Goal: Information Seeking & Learning: Understand process/instructions

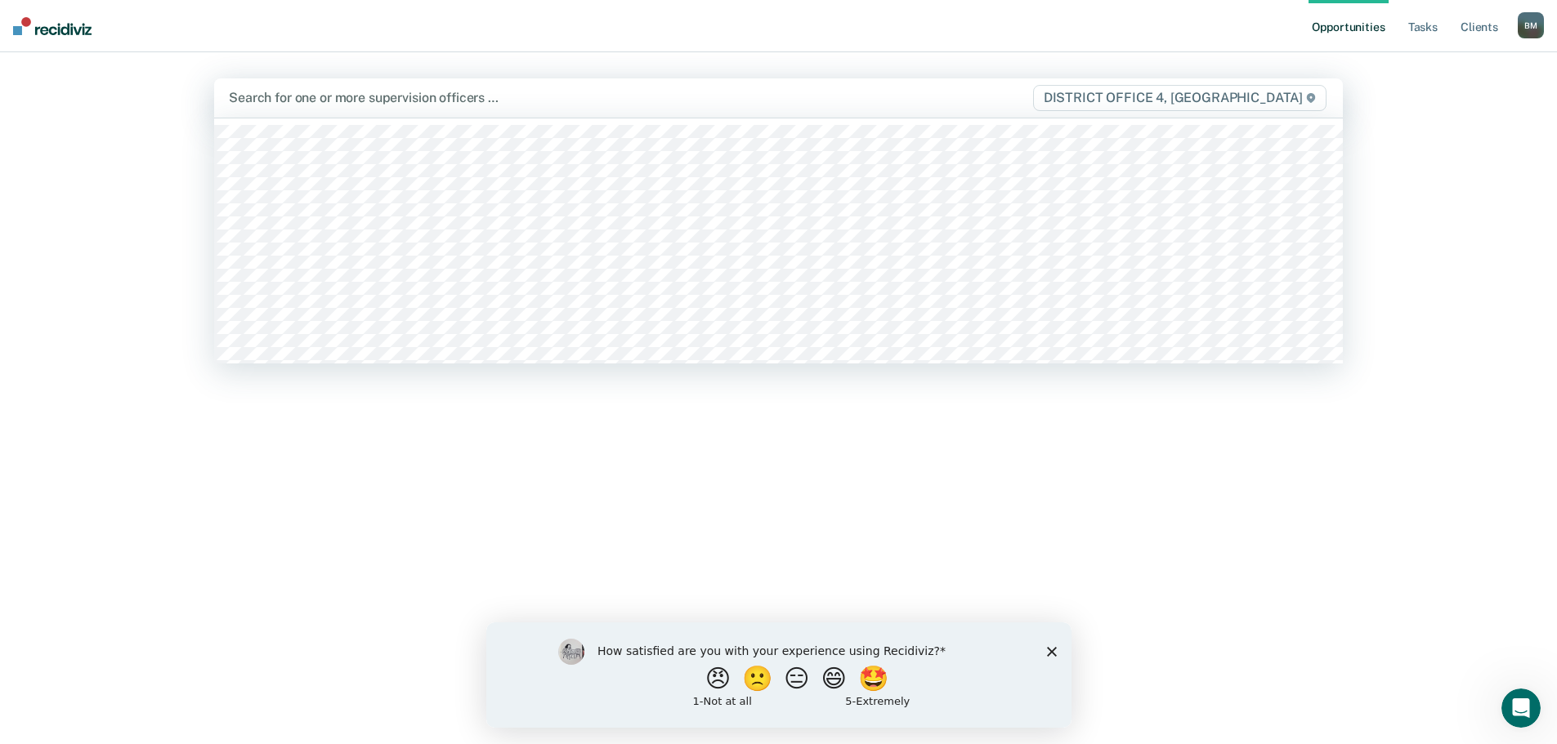
click at [579, 103] on div at bounding box center [613, 97] width 768 height 19
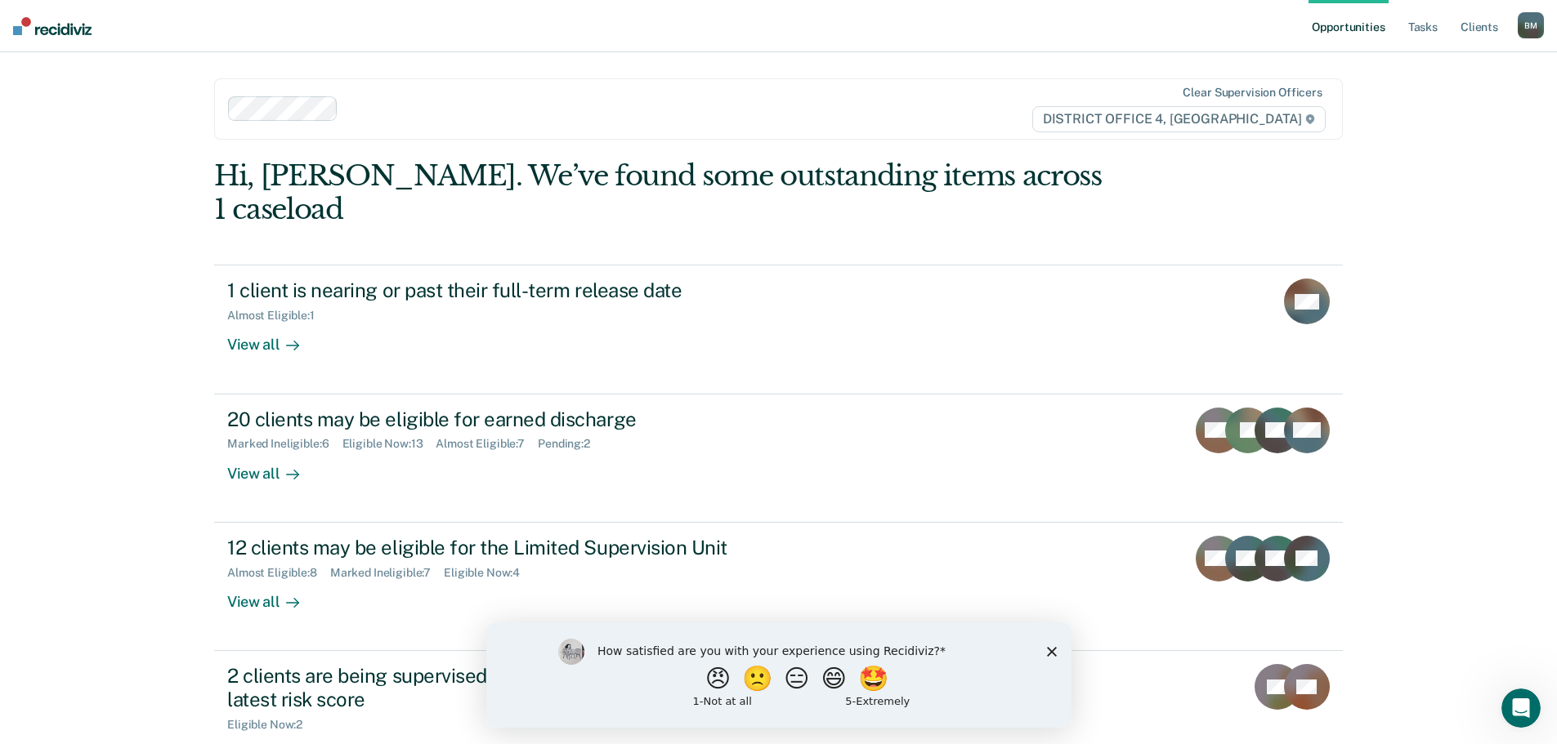
scroll to position [82, 0]
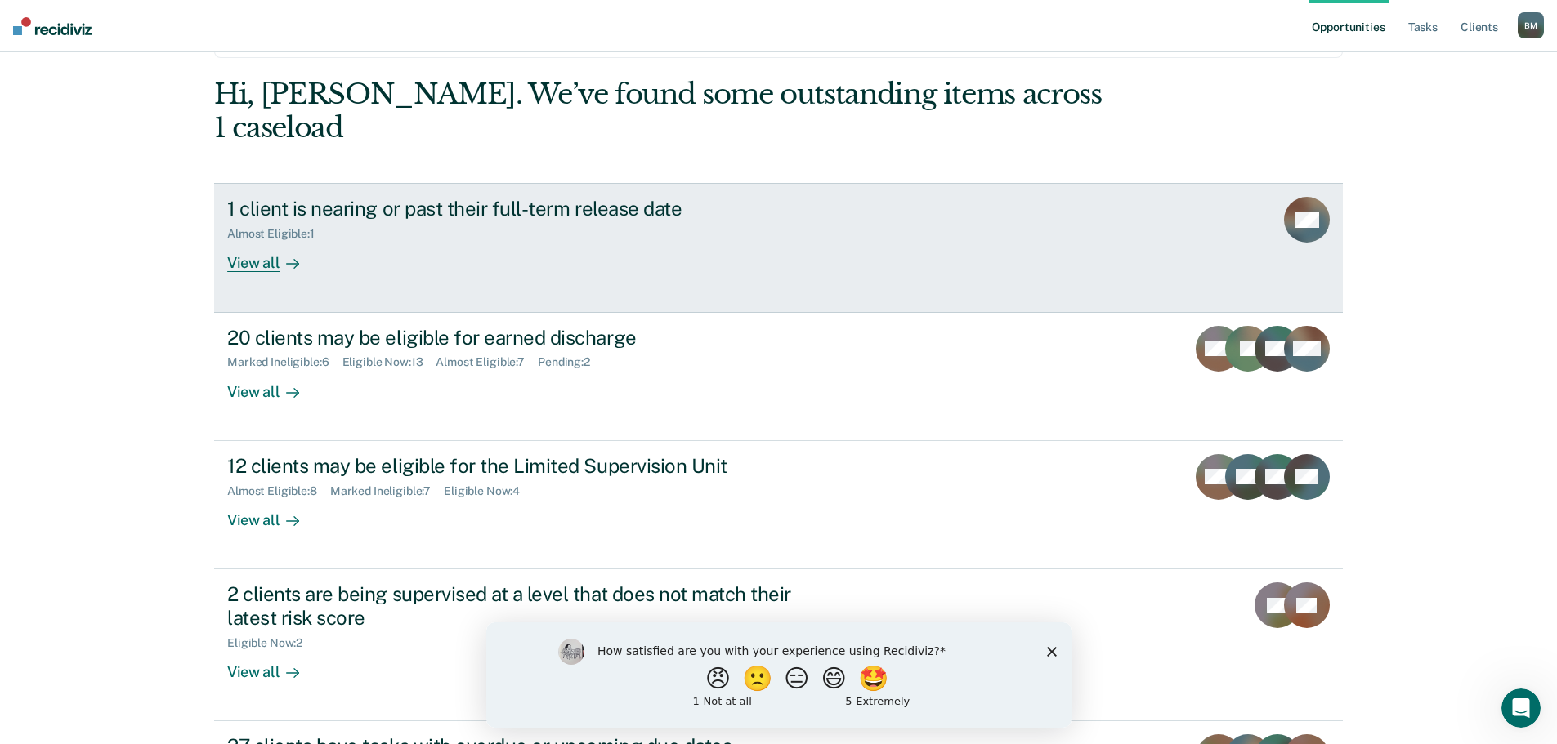
click at [239, 241] on div "View all" at bounding box center [273, 257] width 92 height 32
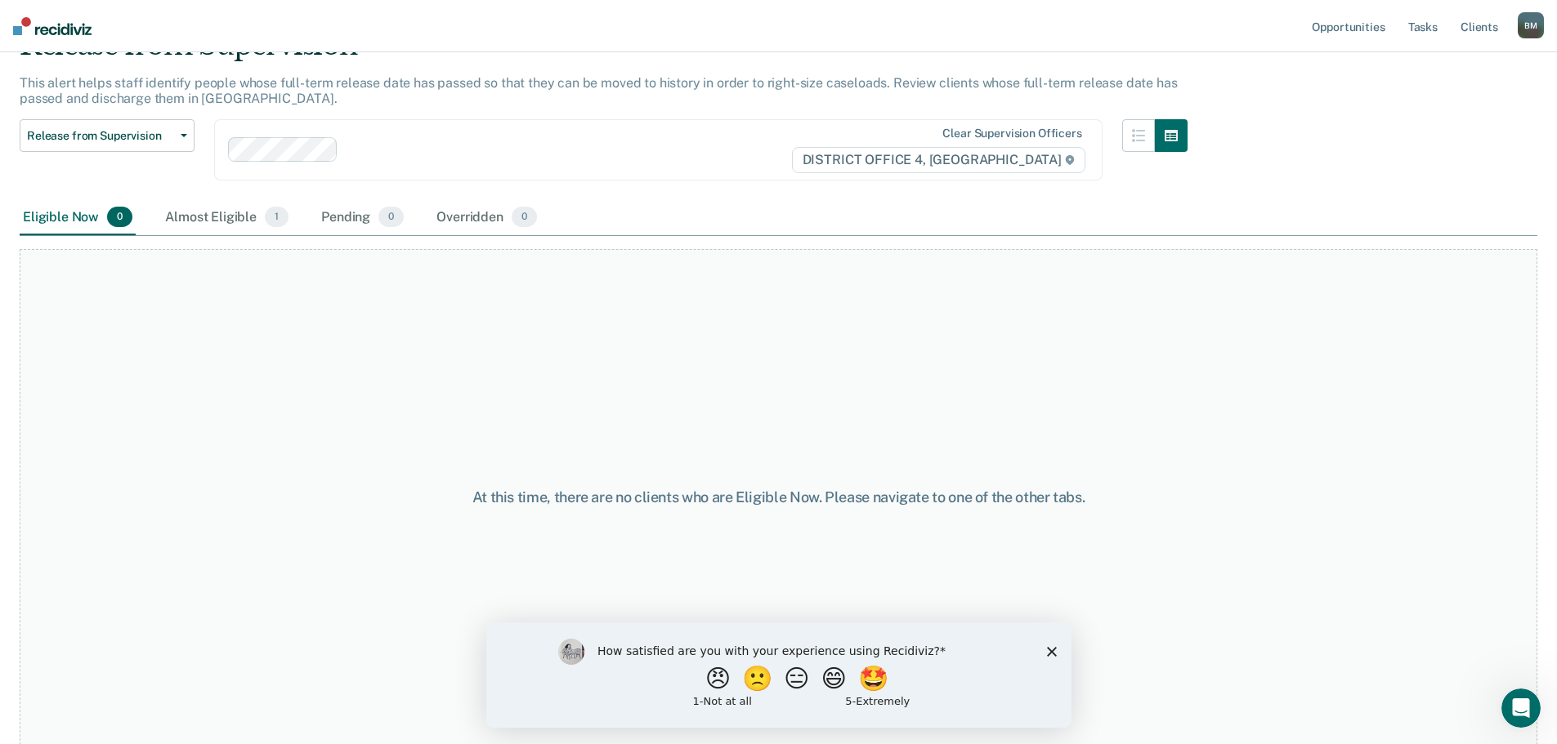
scroll to position [85, 0]
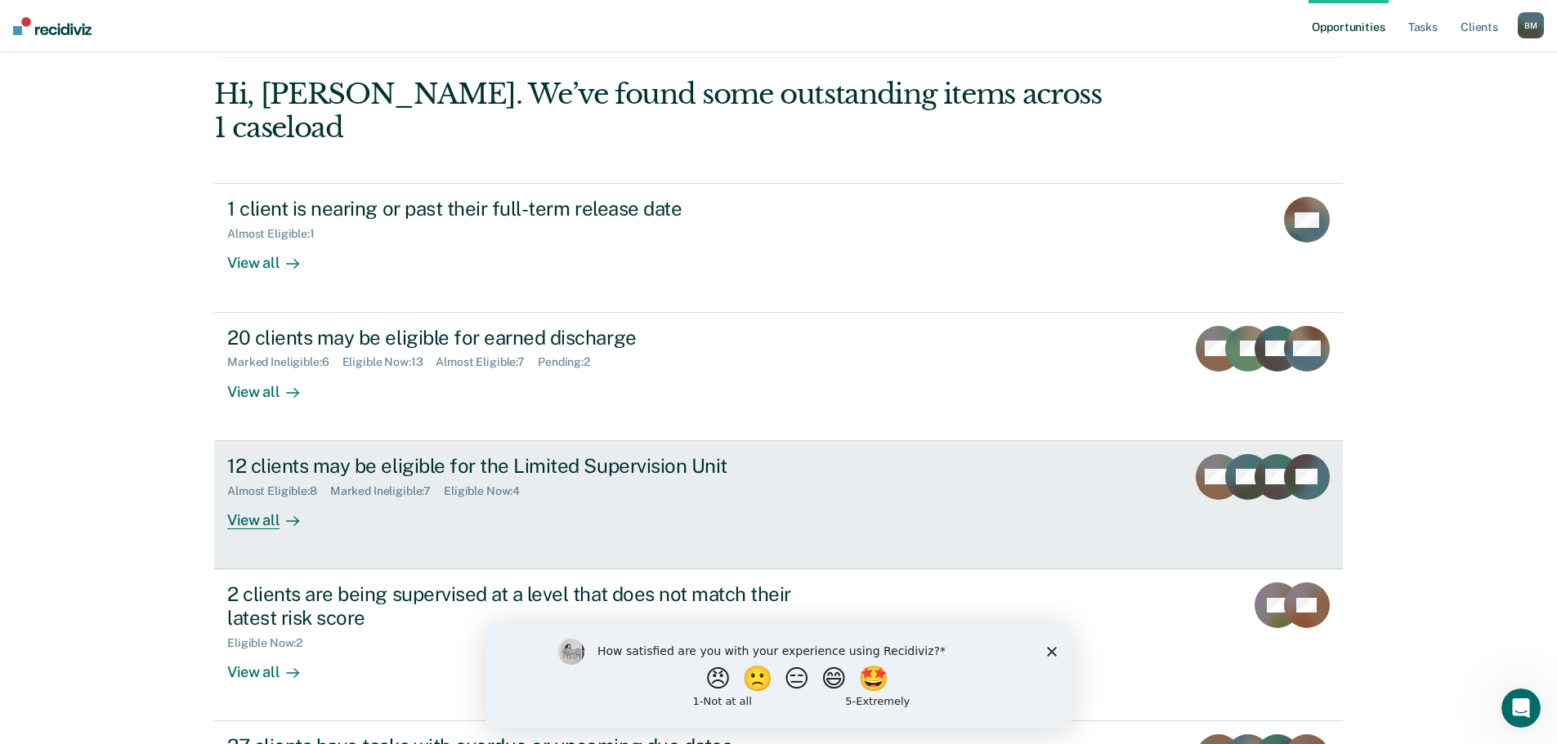
click at [342, 480] on div "12 clients may be eligible for the Limited Supervision Unit Almost Eligible : 8…" at bounding box center [533, 491] width 613 height 75
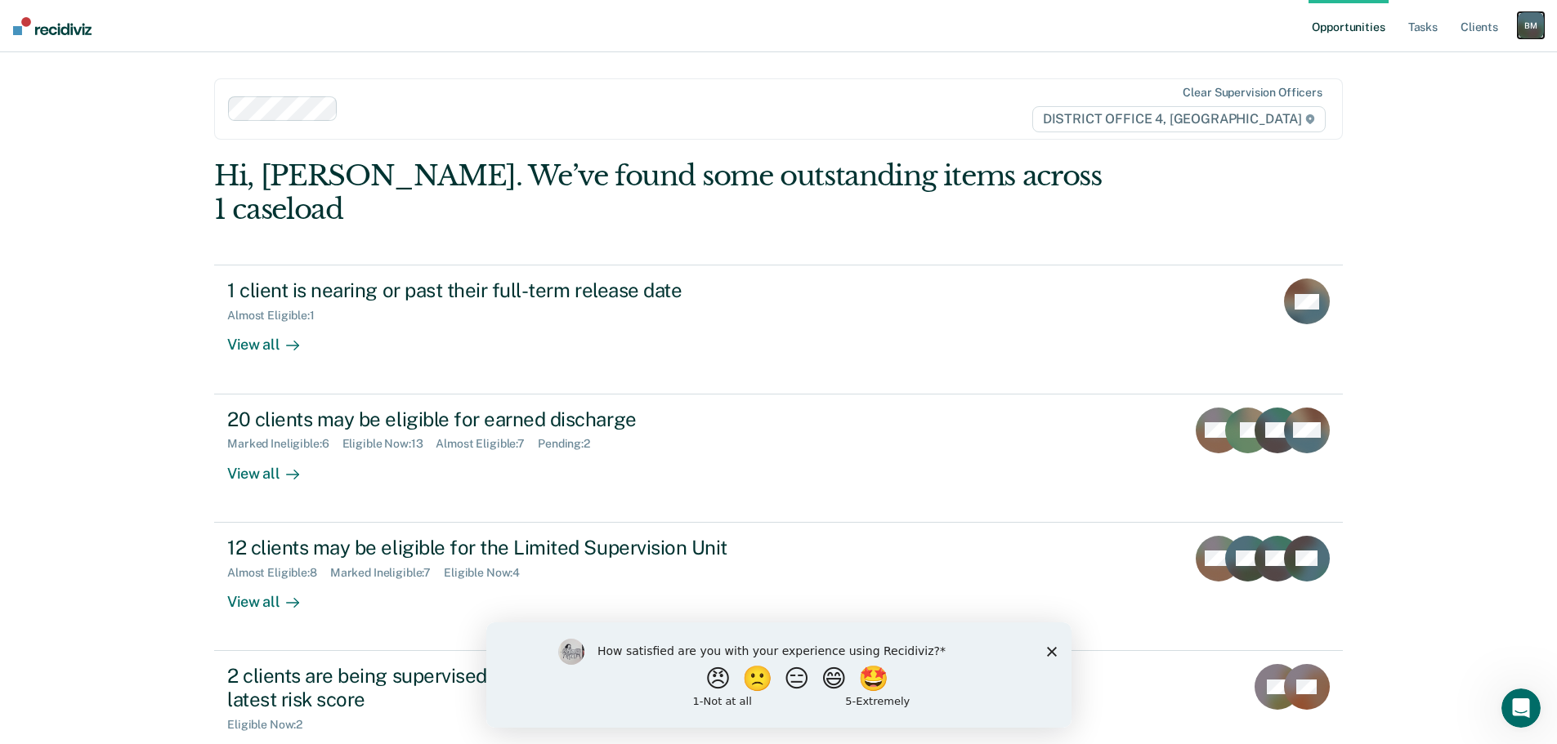
click at [1527, 26] on div "B M" at bounding box center [1531, 25] width 26 height 26
click at [1460, 88] on link "How it works" at bounding box center [1465, 87] width 132 height 14
click at [1482, 27] on link "Client s" at bounding box center [1479, 26] width 44 height 52
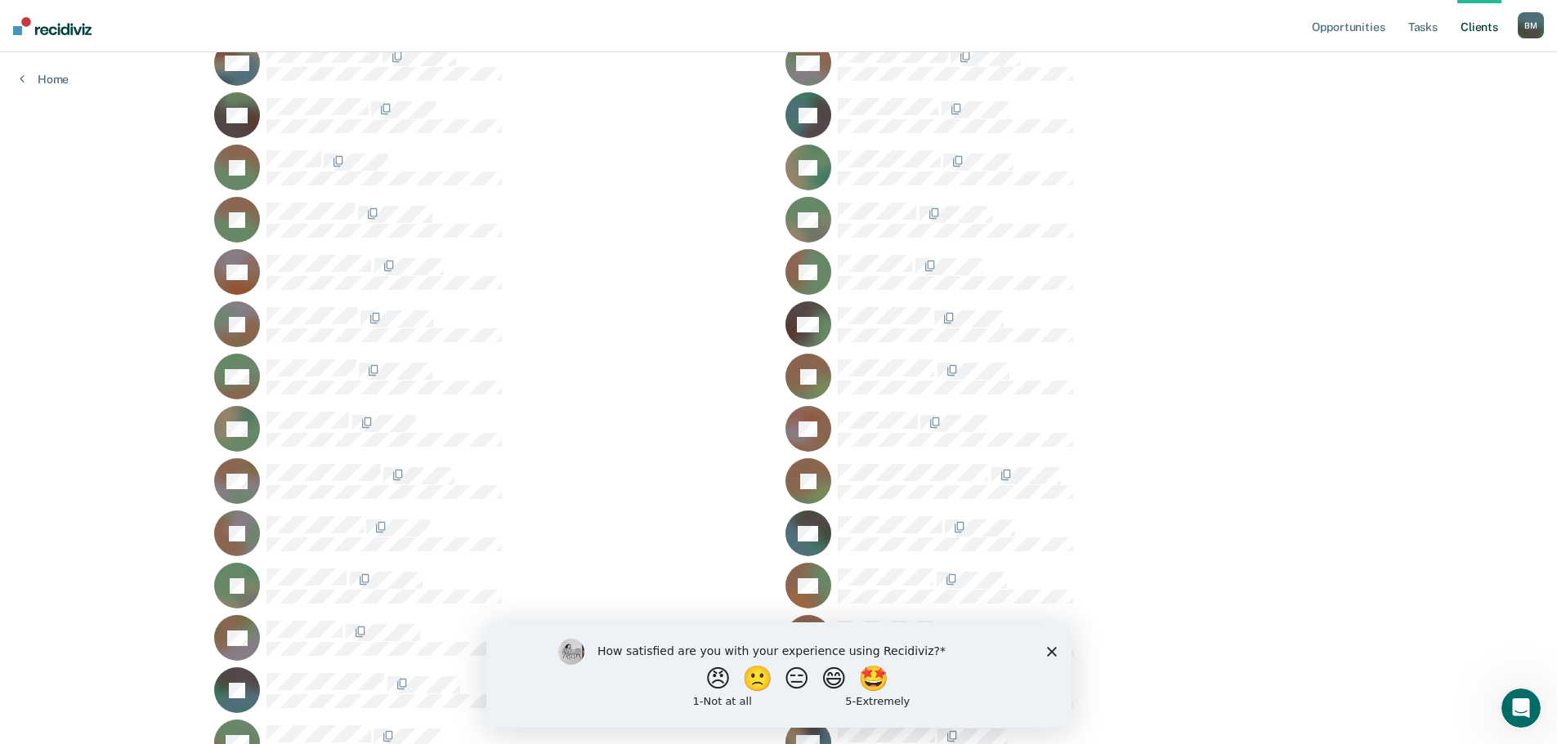
scroll to position [1881, 0]
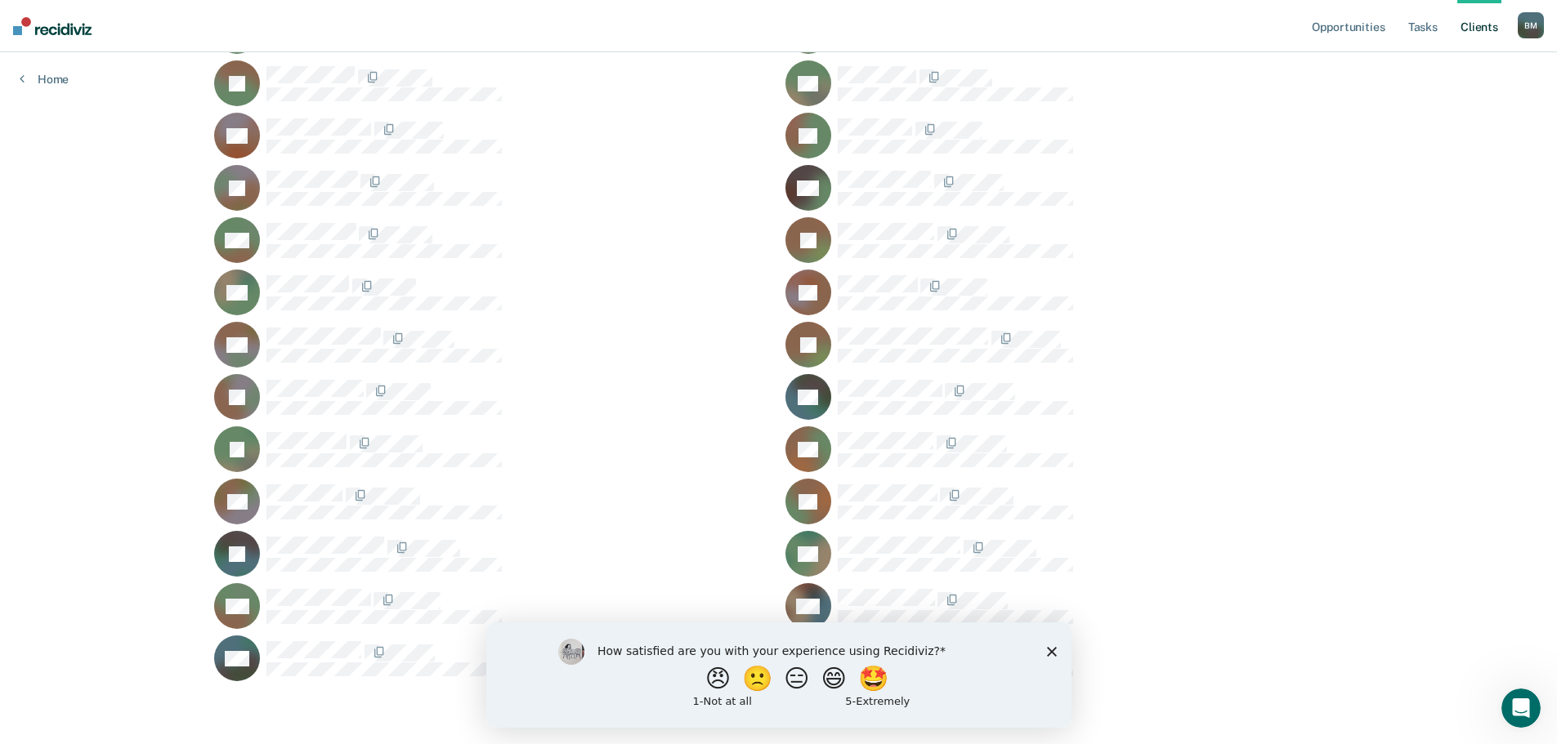
click at [1054, 652] on icon "Close survey" at bounding box center [1051, 651] width 10 height 10
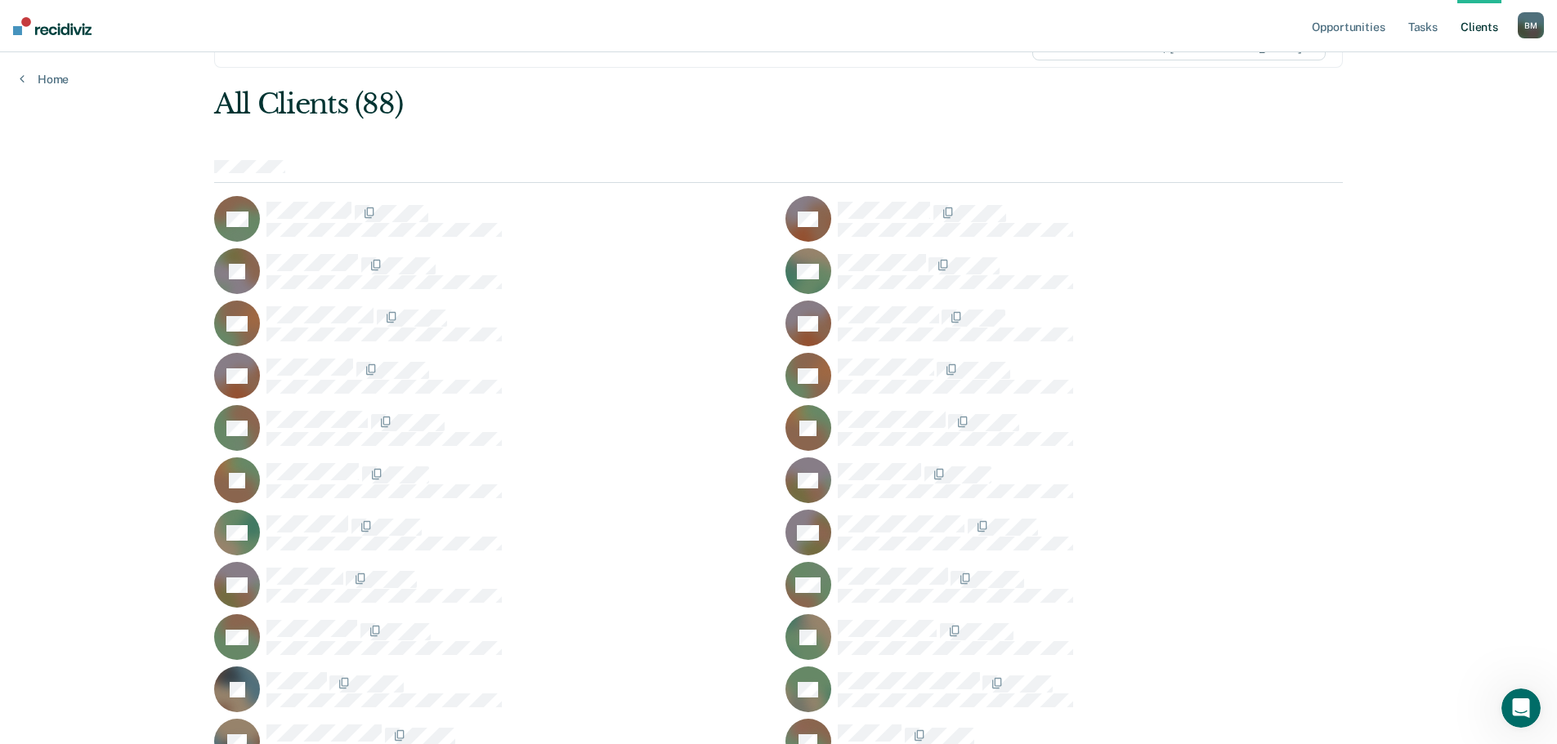
scroll to position [0, 0]
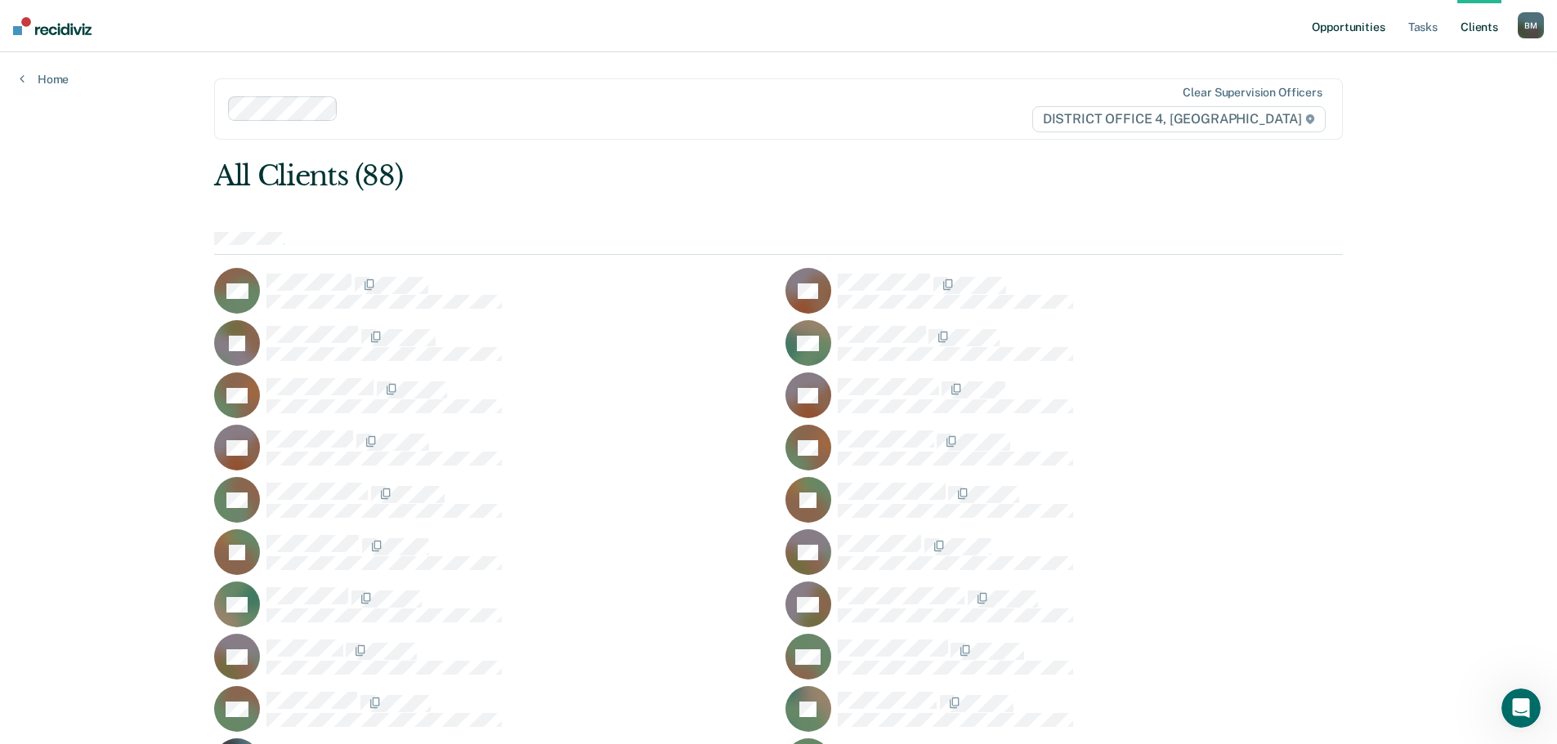
click at [1347, 23] on link "Opportunities" at bounding box center [1347, 26] width 79 height 52
